Goal: Find specific page/section: Find specific page/section

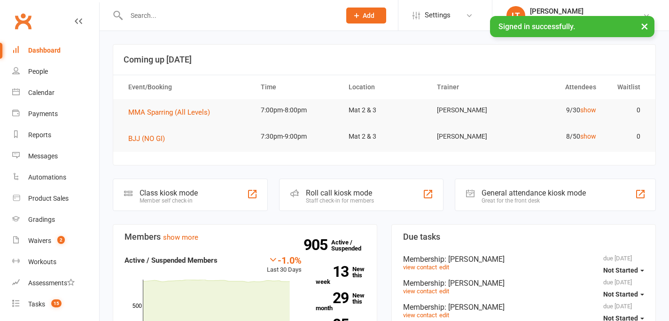
click at [646, 28] on button "×" at bounding box center [644, 26] width 17 height 20
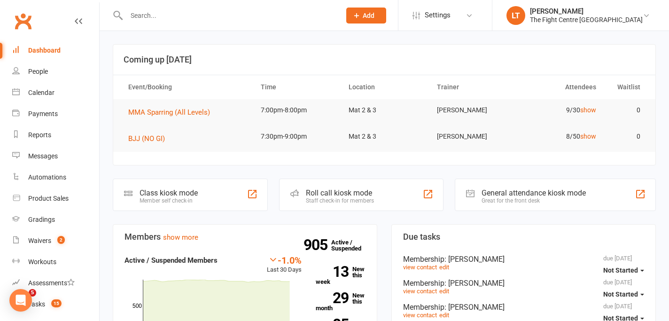
click at [215, 10] on input "text" at bounding box center [228, 15] width 210 height 13
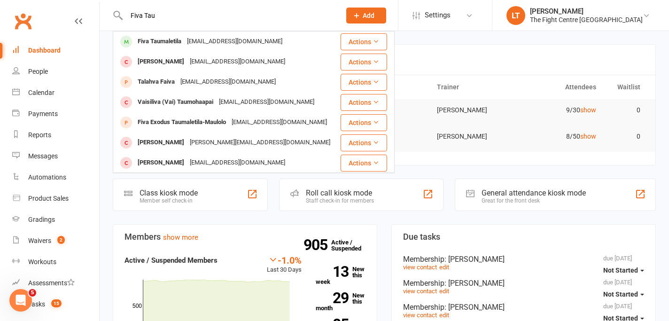
type input "Fiva Tau"
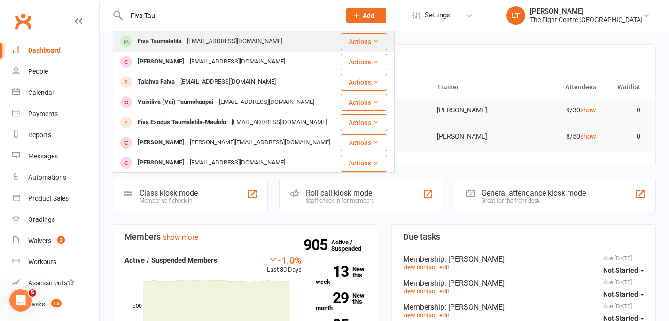
click at [185, 36] on div "fivataumaletila@icloud.com" at bounding box center [234, 42] width 101 height 14
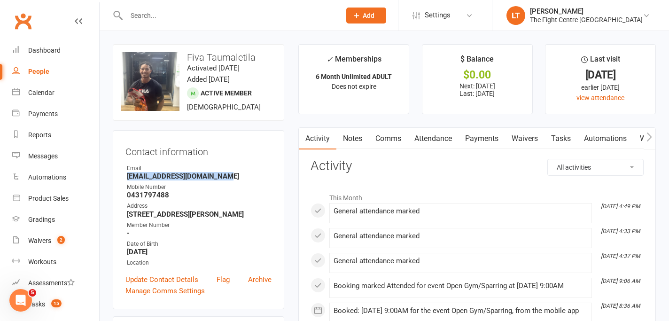
drag, startPoint x: 218, startPoint y: 175, endPoint x: 121, endPoint y: 177, distance: 97.2
click at [121, 177] on div "Contact information Owner Email fivataumaletila@icloud.com Mobile Number 043179…" at bounding box center [198, 219] width 171 height 179
copy strong "fivataumaletila@icloud.com"
drag, startPoint x: 157, startPoint y: 174, endPoint x: 202, endPoint y: 0, distance: 179.0
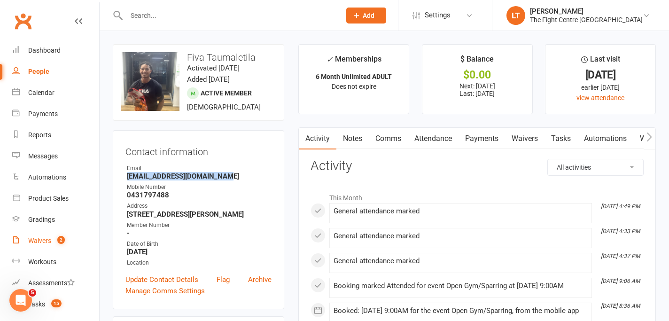
click at [57, 244] on count-badge "2" at bounding box center [59, 241] width 12 height 8
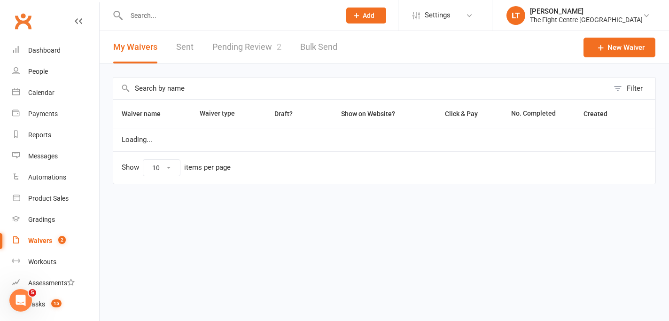
click at [233, 56] on link "Pending Review 2" at bounding box center [246, 47] width 69 height 32
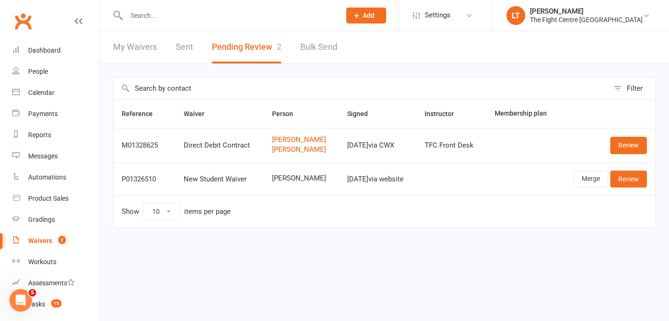
click at [225, 163] on td "New Student Waiver" at bounding box center [219, 178] width 88 height 32
click at [271, 211] on td "Show 10 25 50 100 items per page" at bounding box center [384, 211] width 542 height 32
